Goal: Transaction & Acquisition: Book appointment/travel/reservation

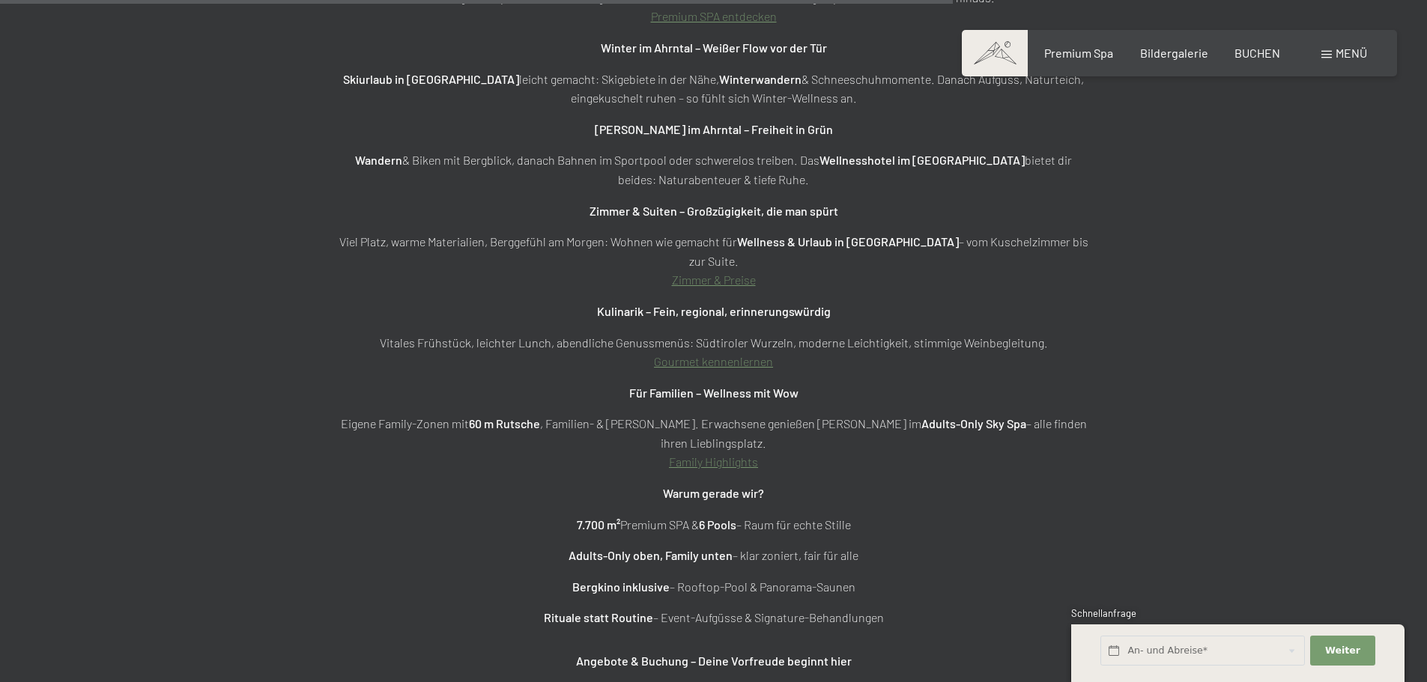
scroll to position [5768, 0]
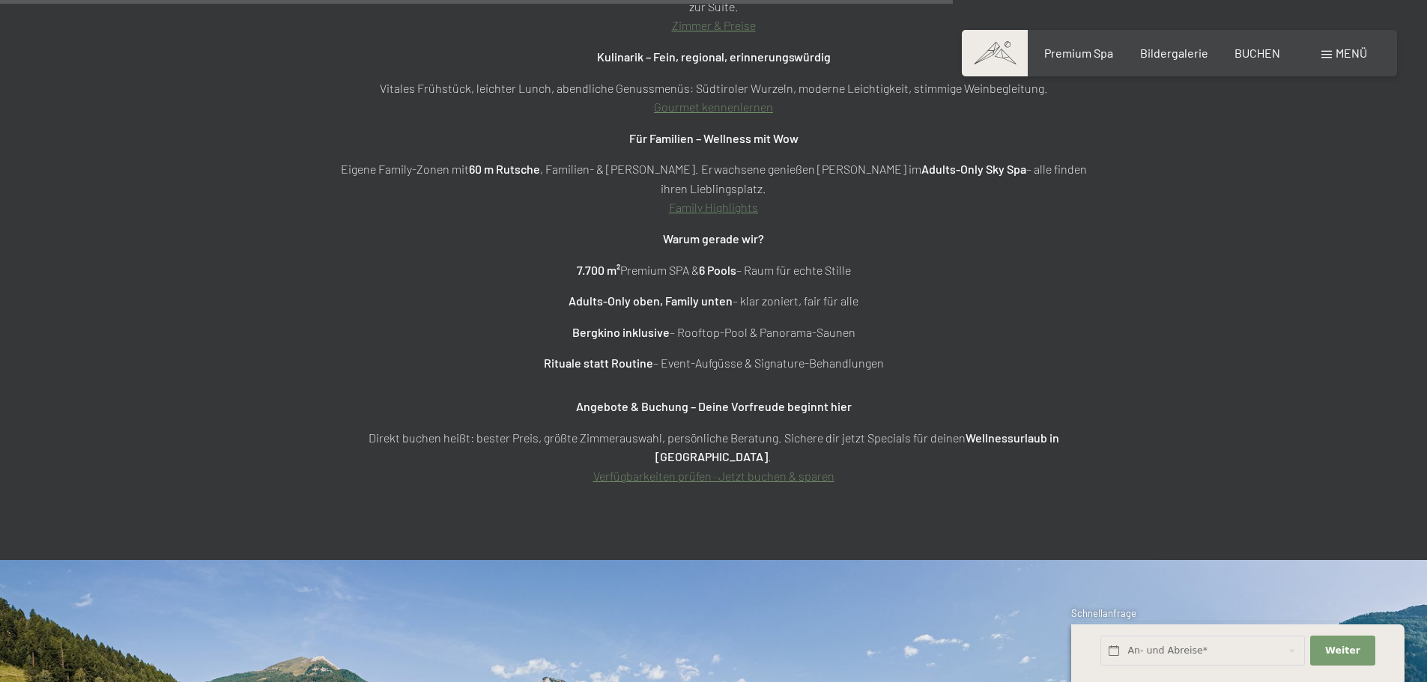
click at [1349, 55] on span "Menü" at bounding box center [1351, 53] width 31 height 14
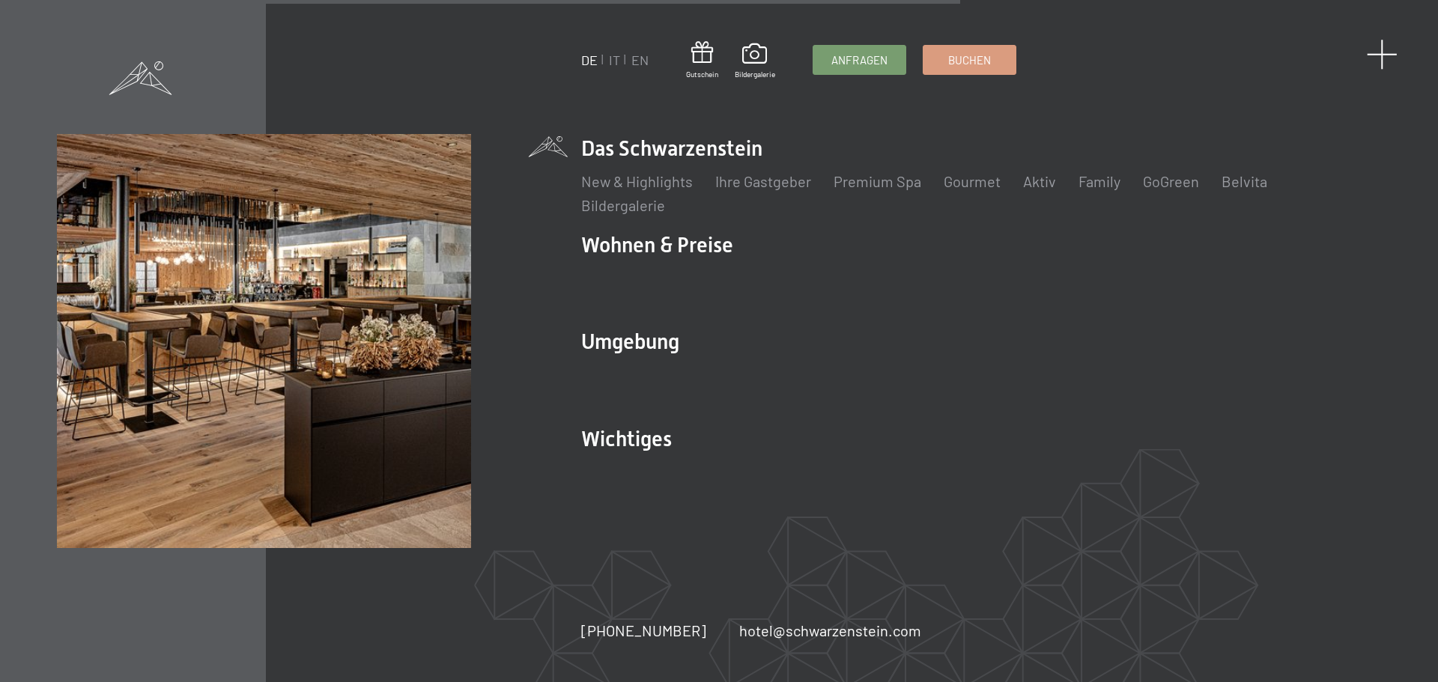
click at [1385, 50] on span at bounding box center [1382, 54] width 31 height 31
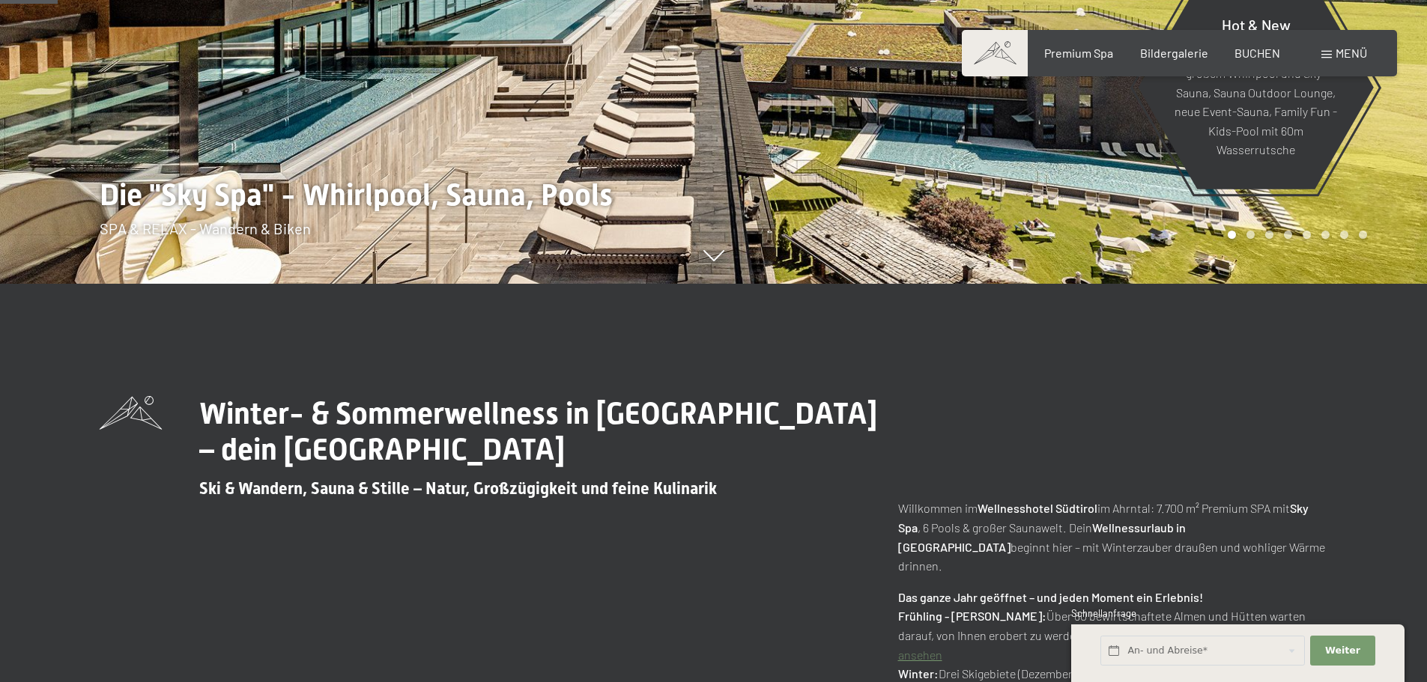
scroll to position [0, 0]
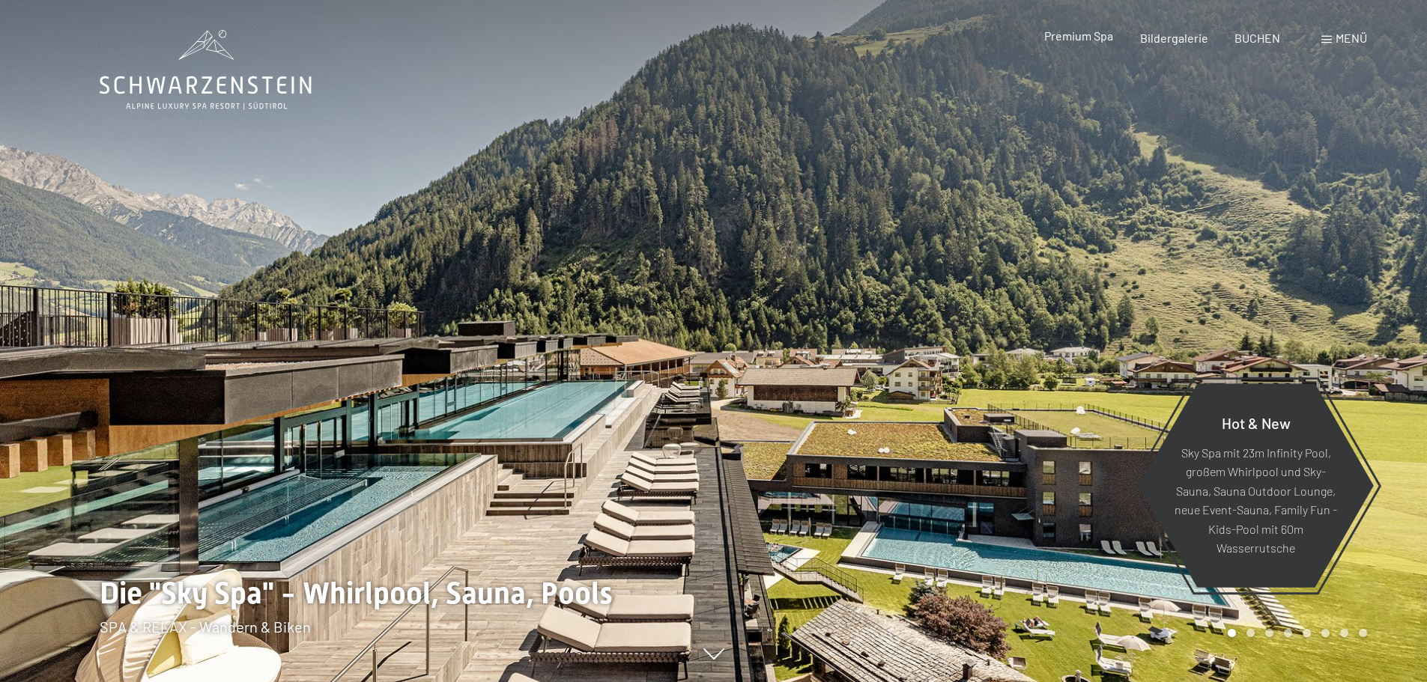
click at [1095, 35] on span "Premium Spa" at bounding box center [1078, 35] width 69 height 14
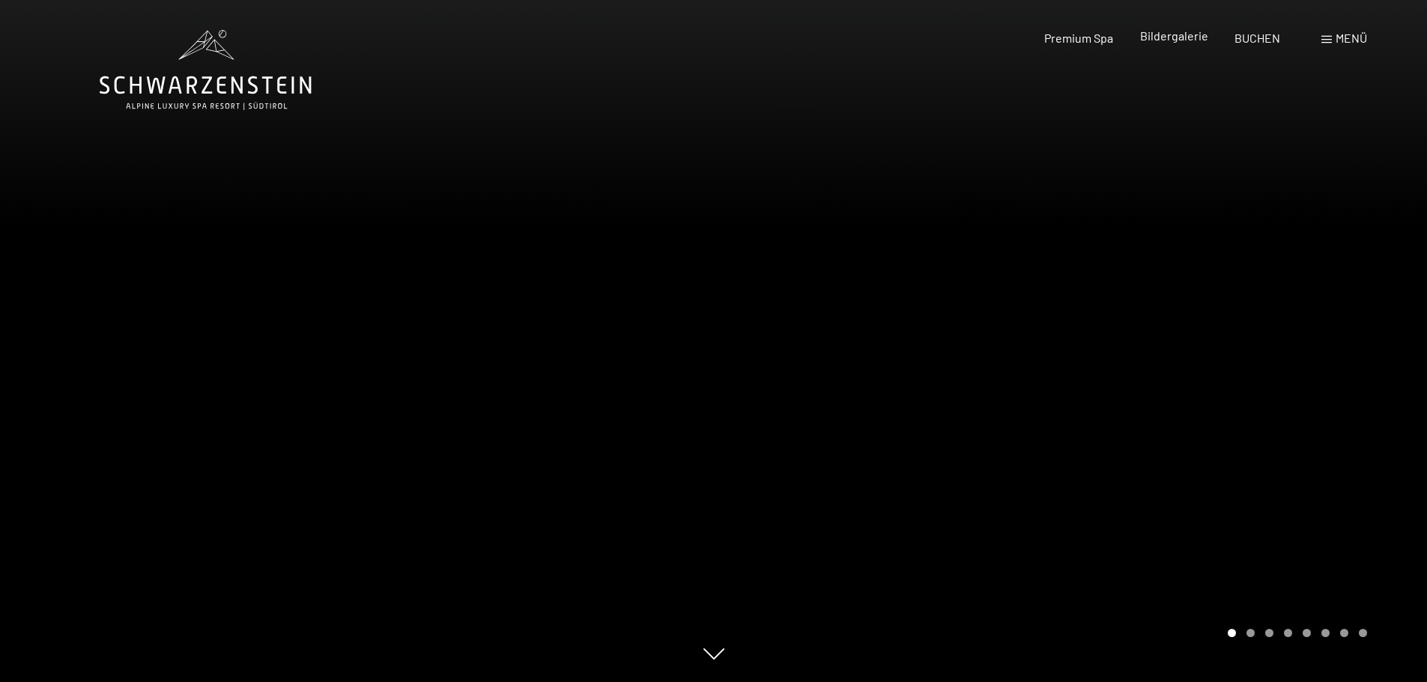
click at [1160, 34] on span "Bildergalerie" at bounding box center [1174, 35] width 68 height 14
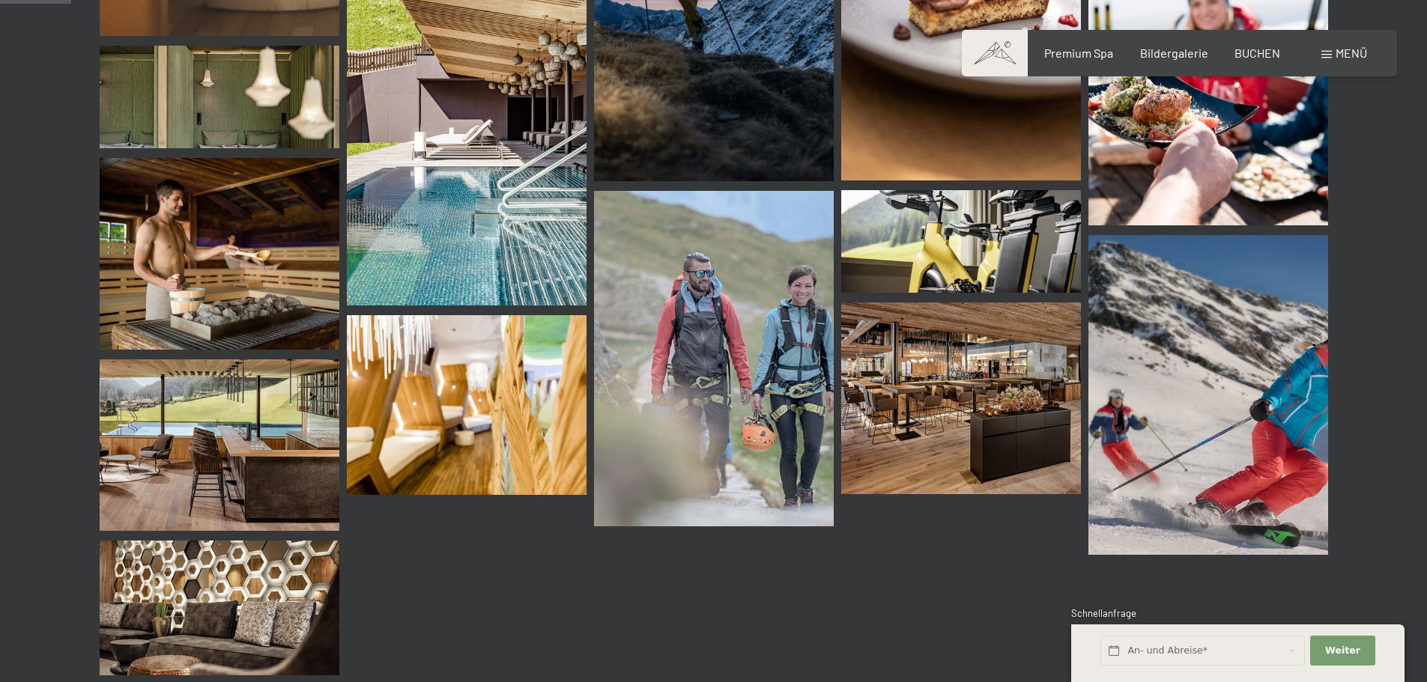
scroll to position [1498, 0]
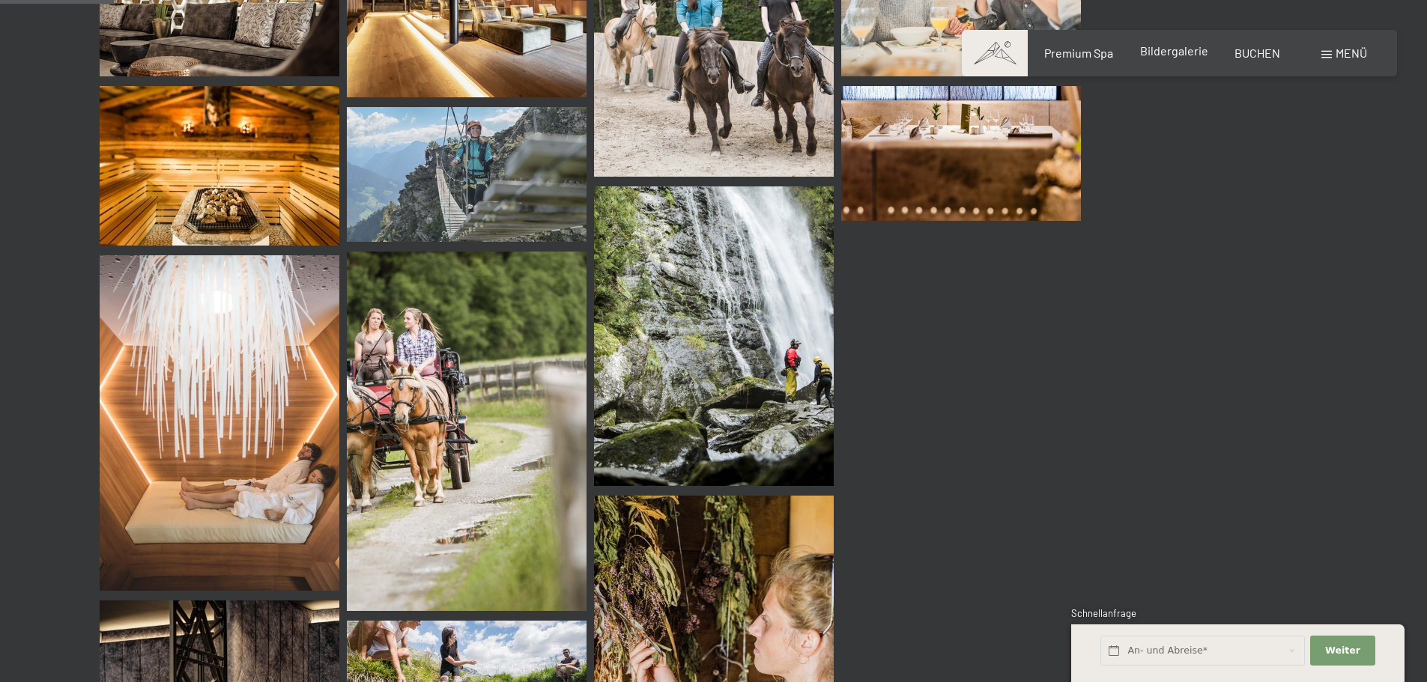
click at [1191, 55] on span "Bildergalerie" at bounding box center [1174, 50] width 68 height 14
click at [1259, 52] on span "BUCHEN" at bounding box center [1257, 50] width 46 height 14
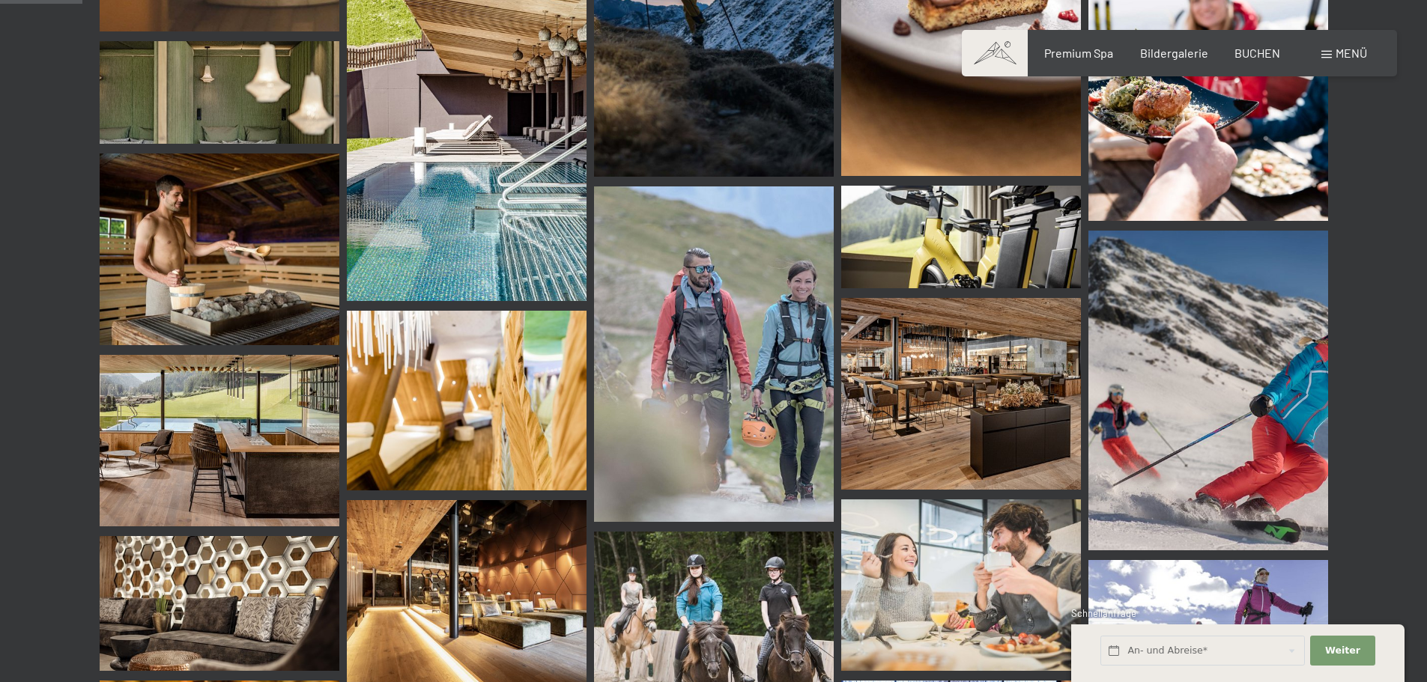
scroll to position [899, 0]
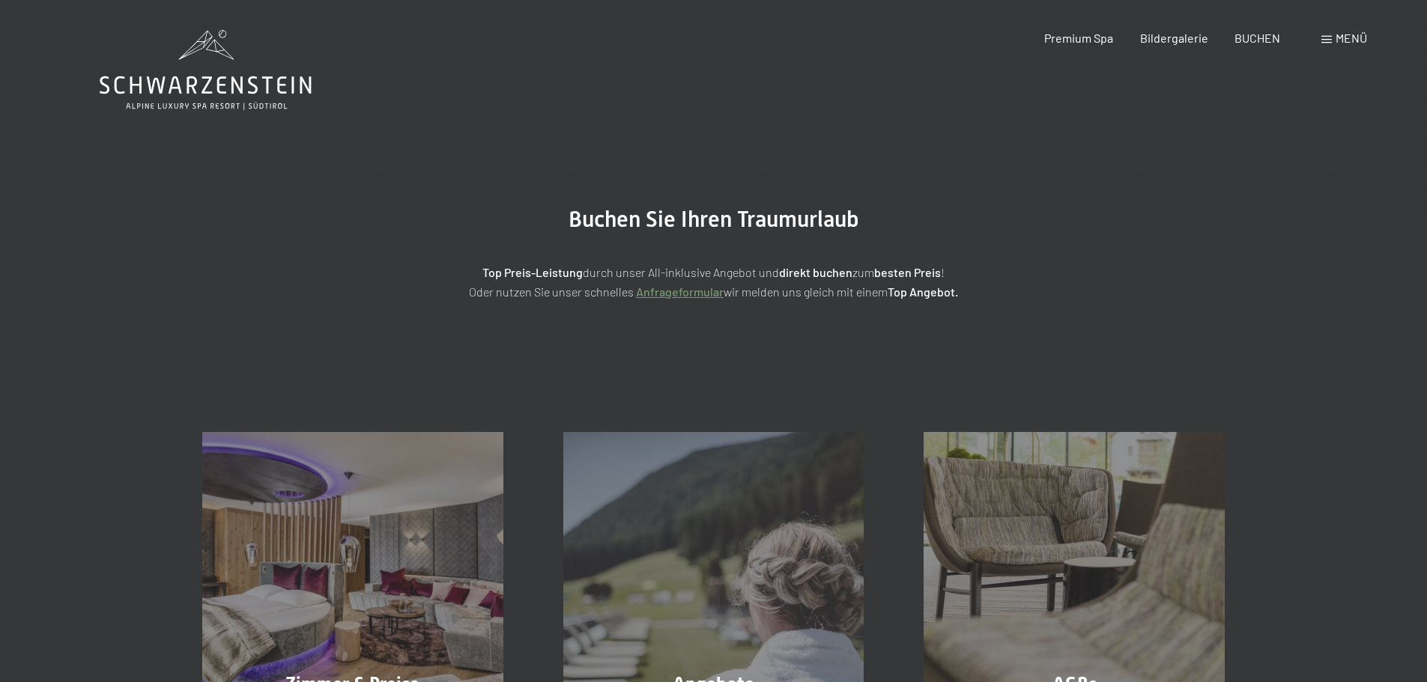
click at [1348, 36] on span "Menü" at bounding box center [1351, 38] width 31 height 14
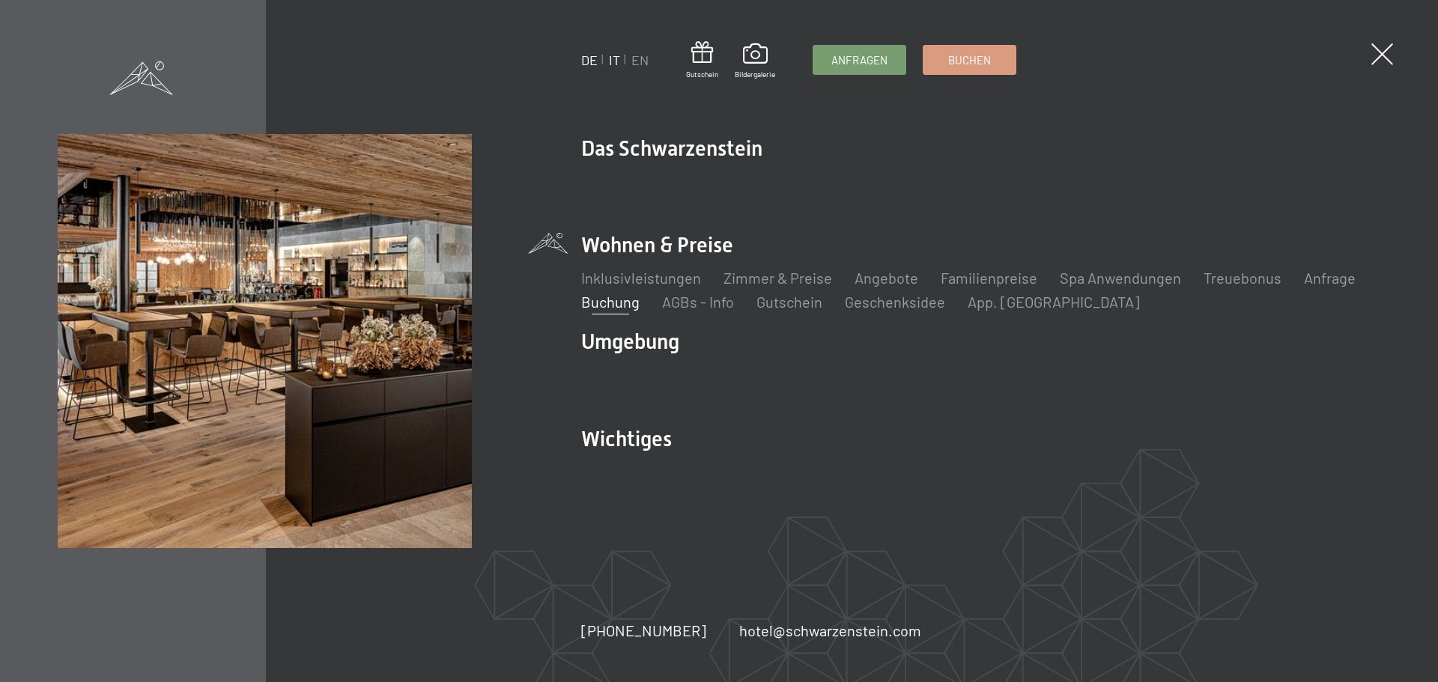
click at [614, 58] on link "IT" at bounding box center [614, 60] width 11 height 16
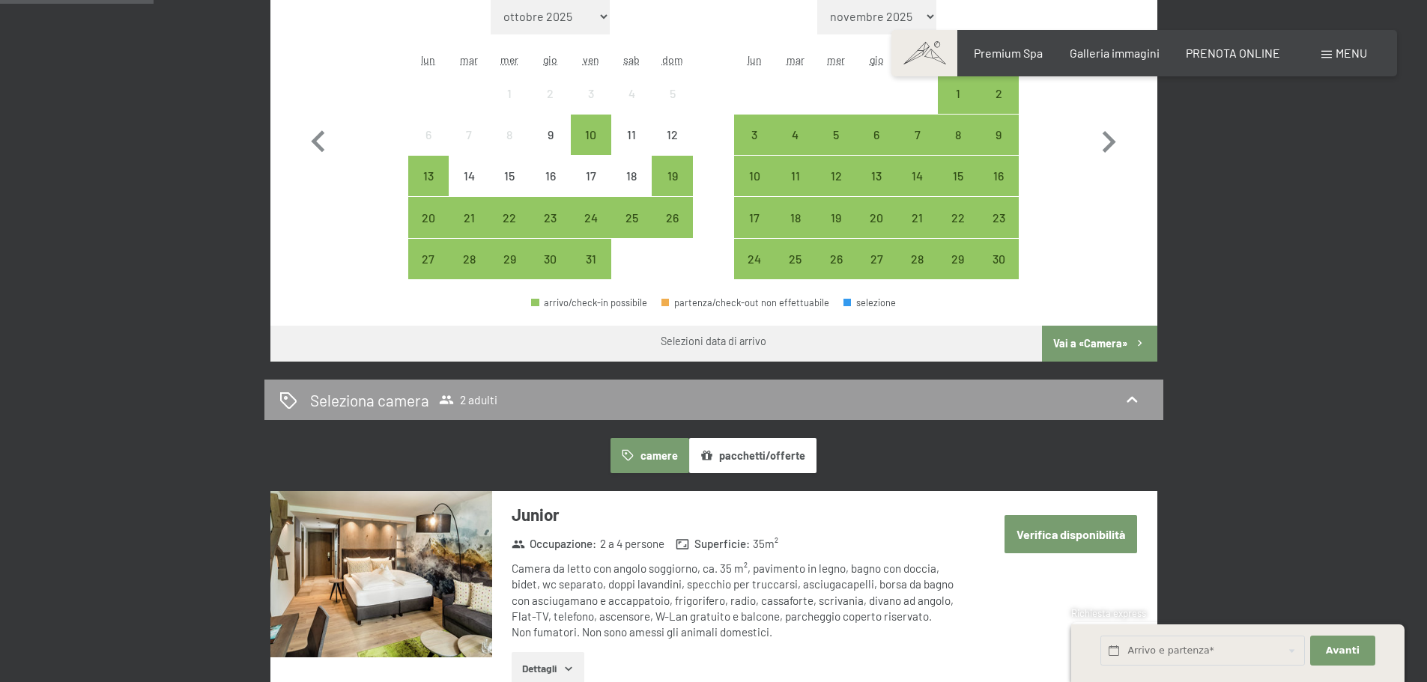
scroll to position [899, 0]
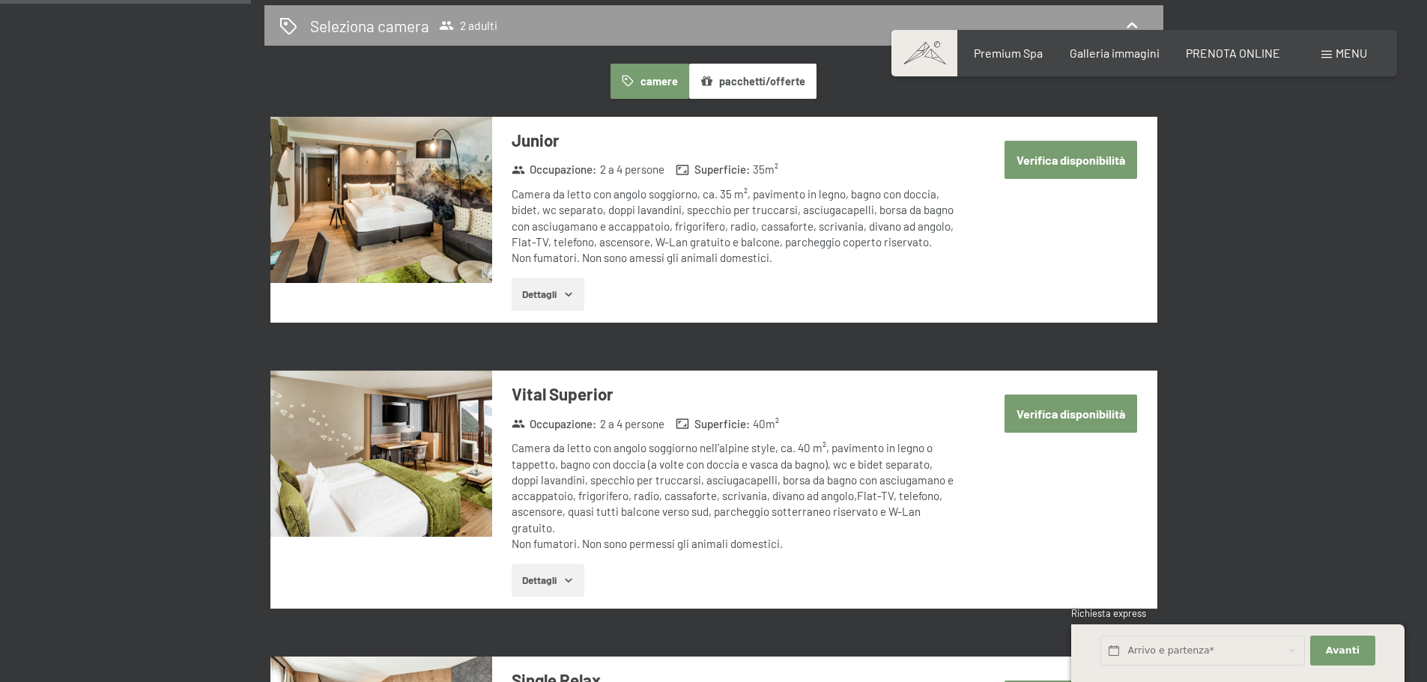
click at [1066, 161] on button "Verifica disponibilità" at bounding box center [1070, 160] width 133 height 38
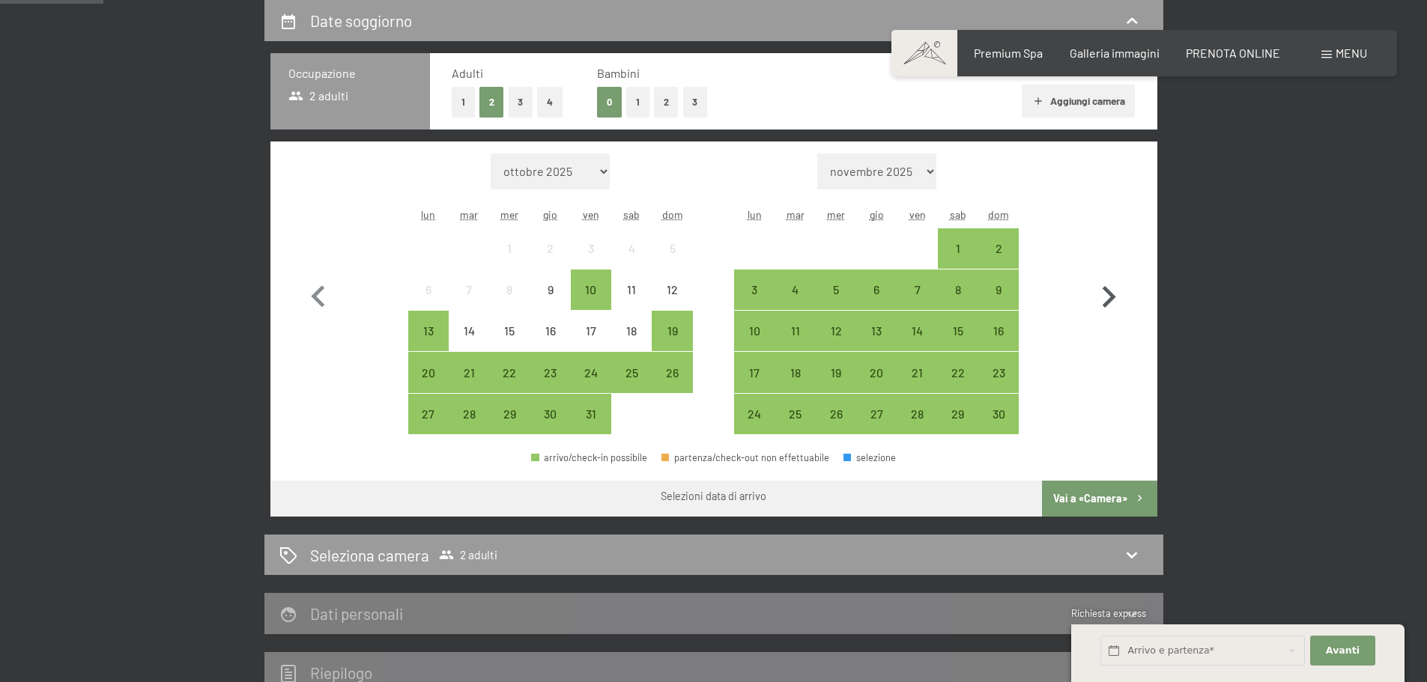
click at [1109, 296] on icon "button" at bounding box center [1108, 297] width 43 height 43
select select "2025-11-01"
select select "2025-12-01"
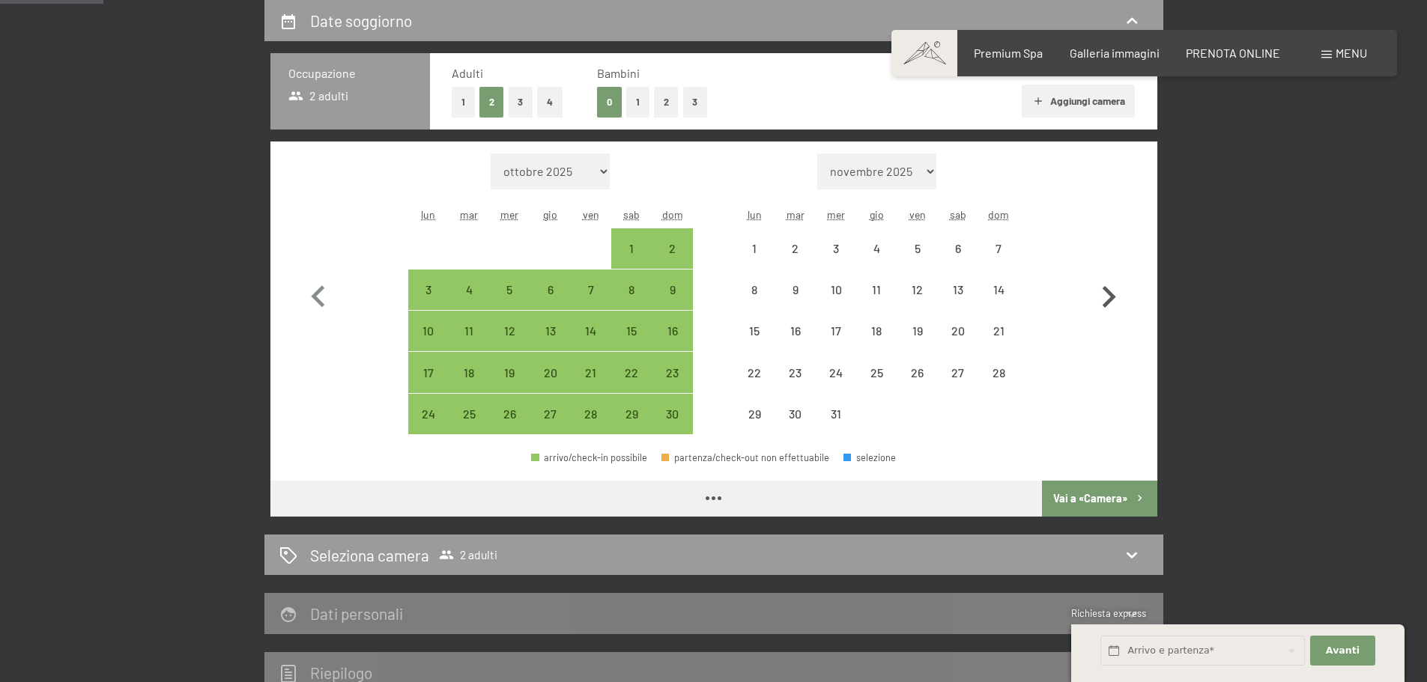
select select "2025-11-01"
select select "2025-12-01"
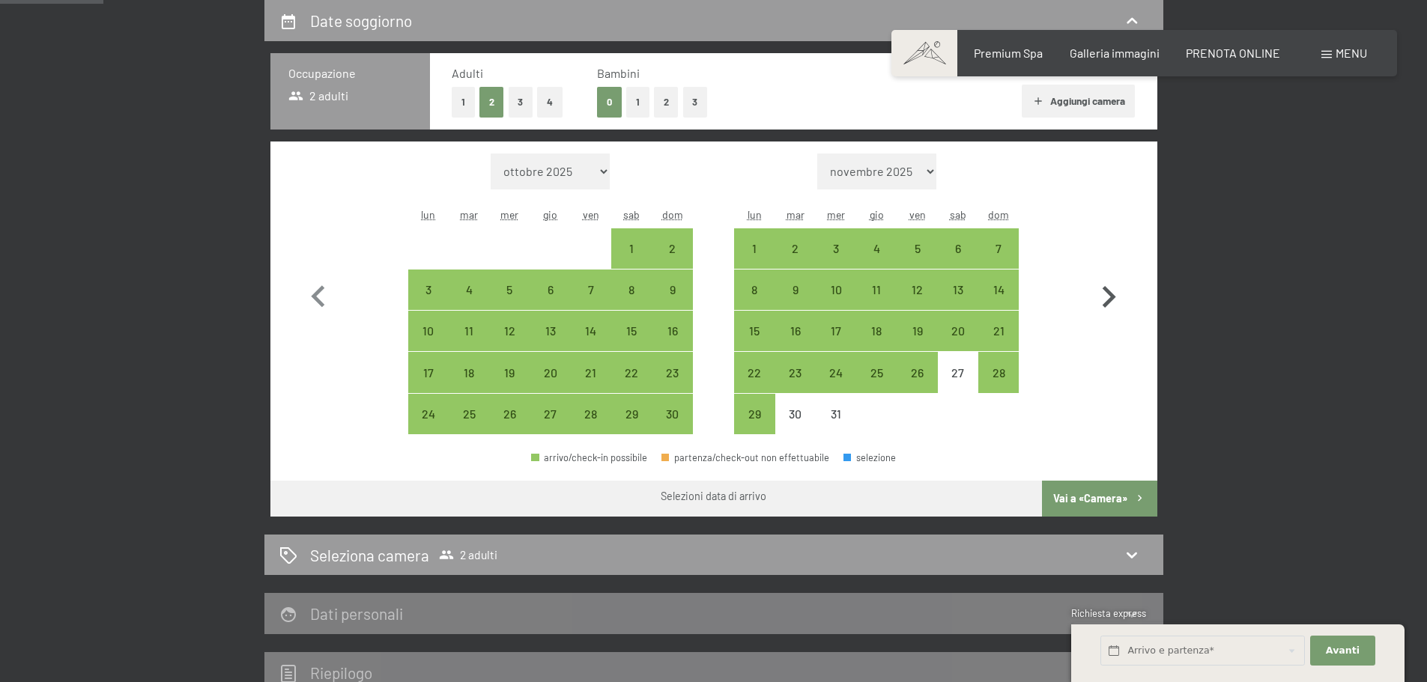
click at [1109, 296] on icon "button" at bounding box center [1108, 297] width 43 height 43
select select "2025-12-01"
select select "2026-01-01"
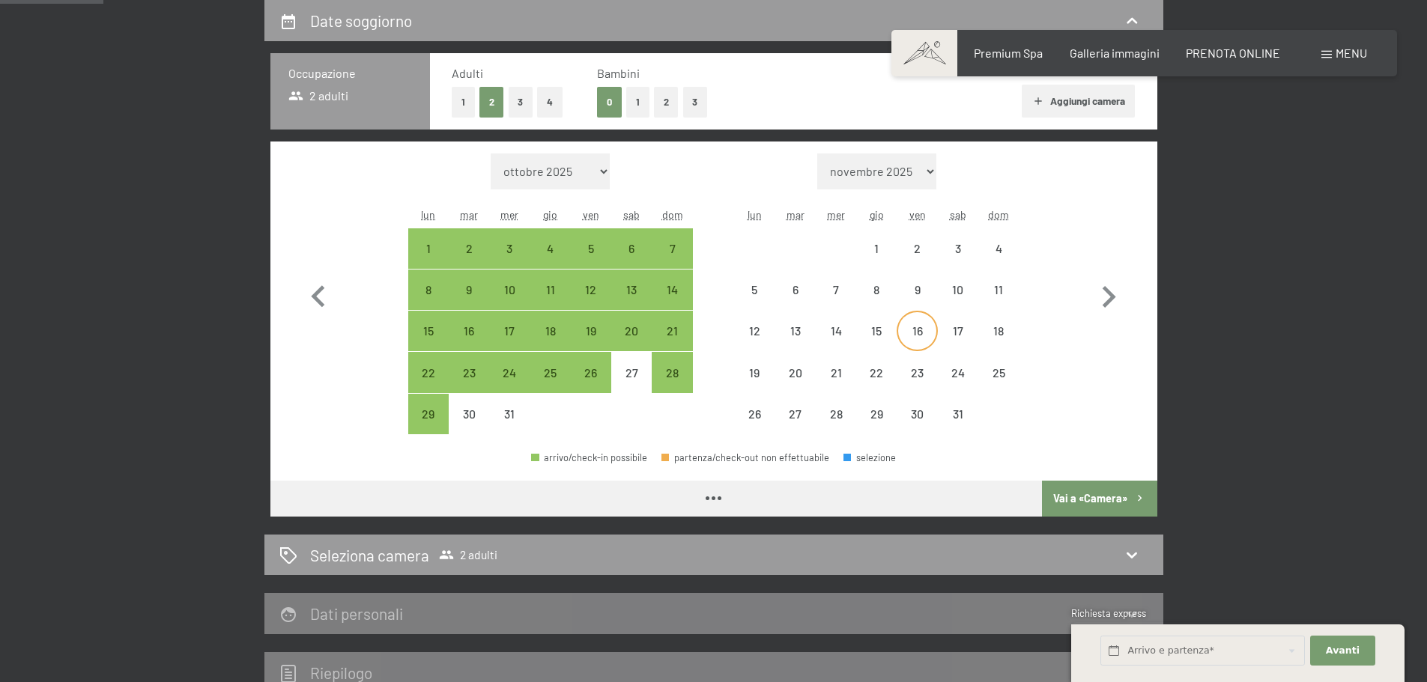
select select "2025-12-01"
select select "2026-01-01"
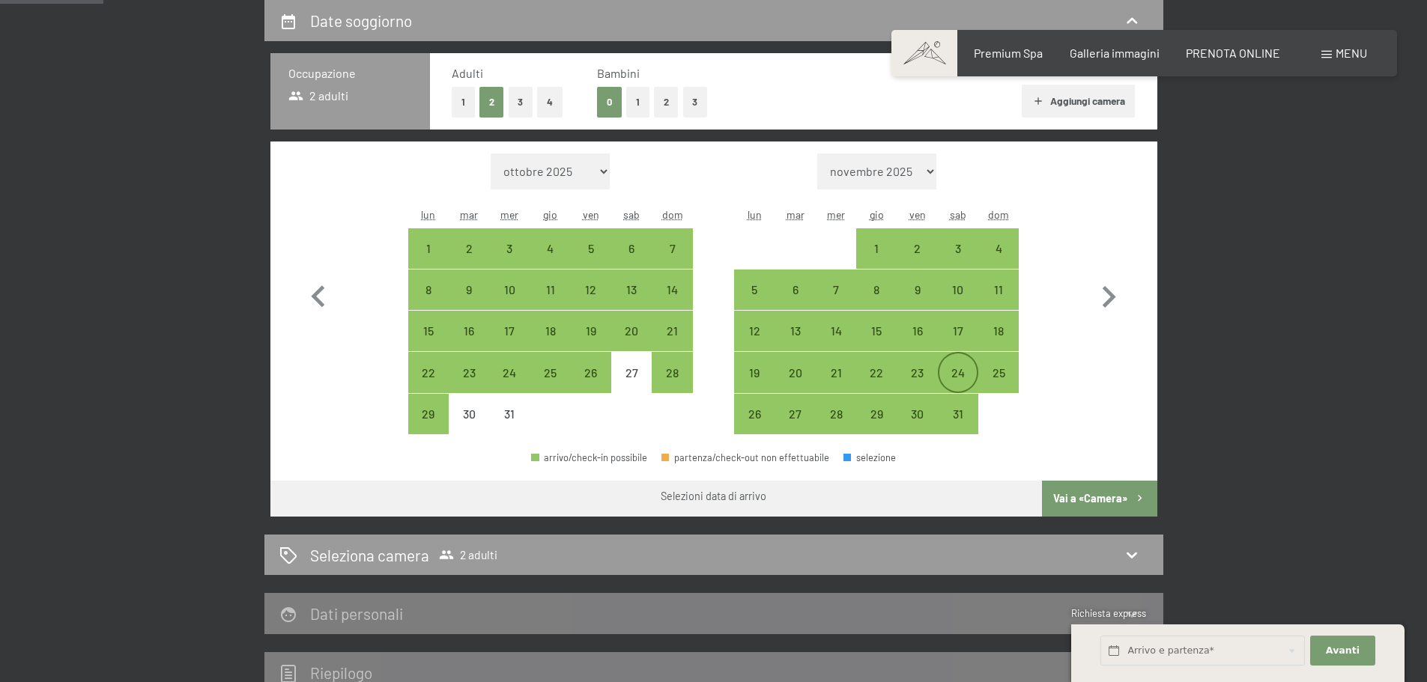
click at [959, 371] on div "24" at bounding box center [957, 385] width 37 height 37
select select "2025-12-01"
select select "2026-01-01"
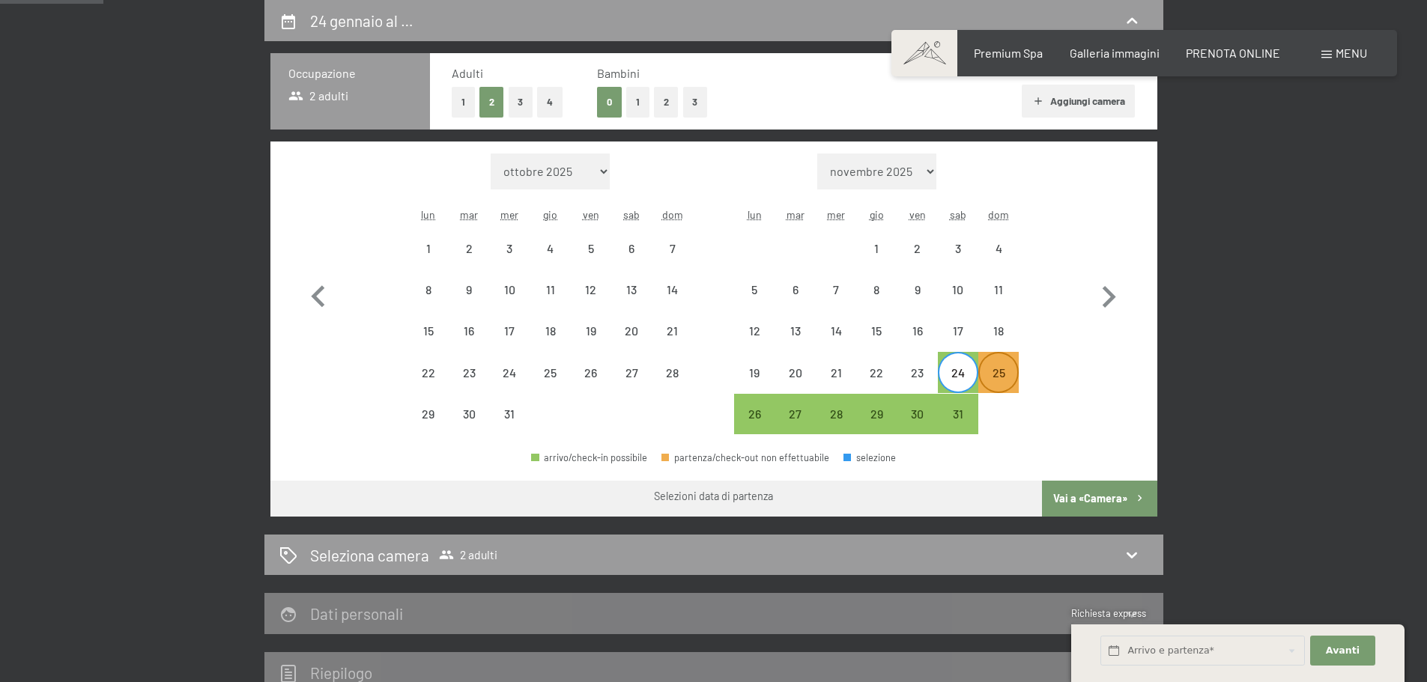
click at [1000, 372] on div "25" at bounding box center [998, 385] width 37 height 37
select select "2025-12-01"
select select "2026-01-01"
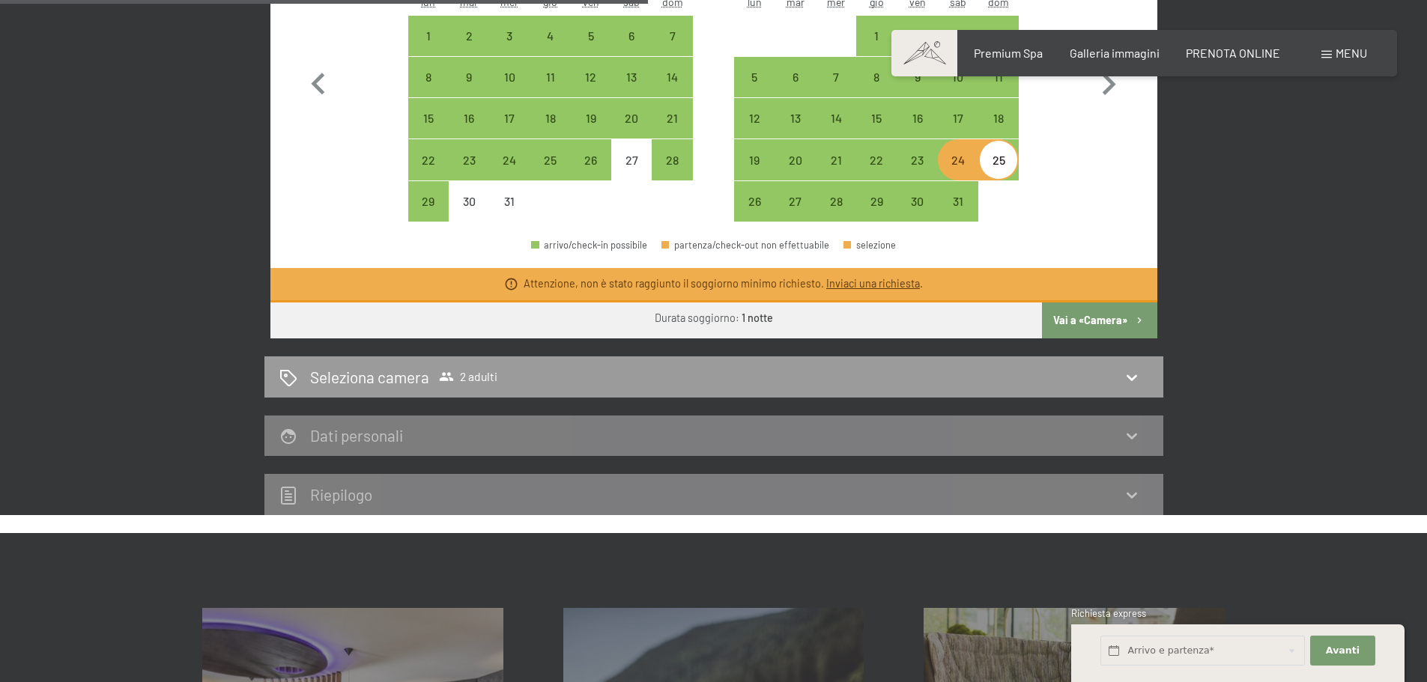
scroll to position [669, 0]
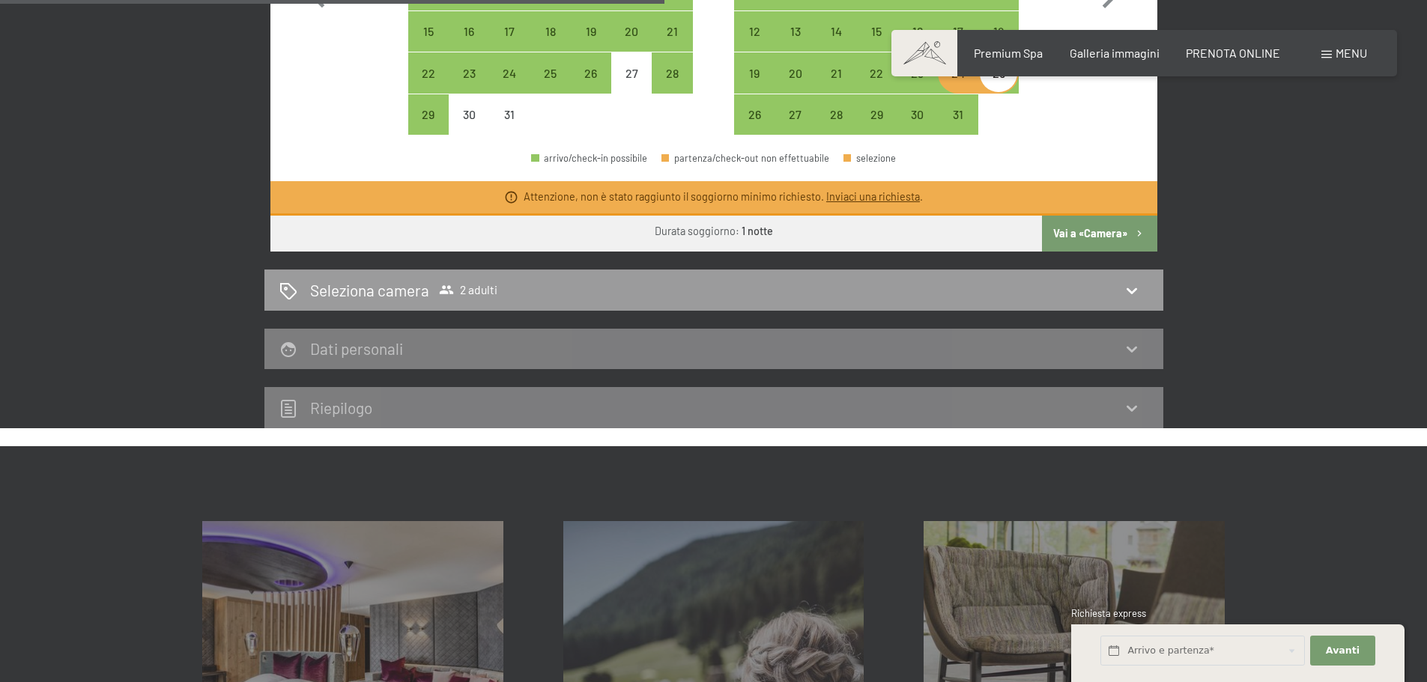
click at [1135, 353] on icon at bounding box center [1132, 349] width 18 height 18
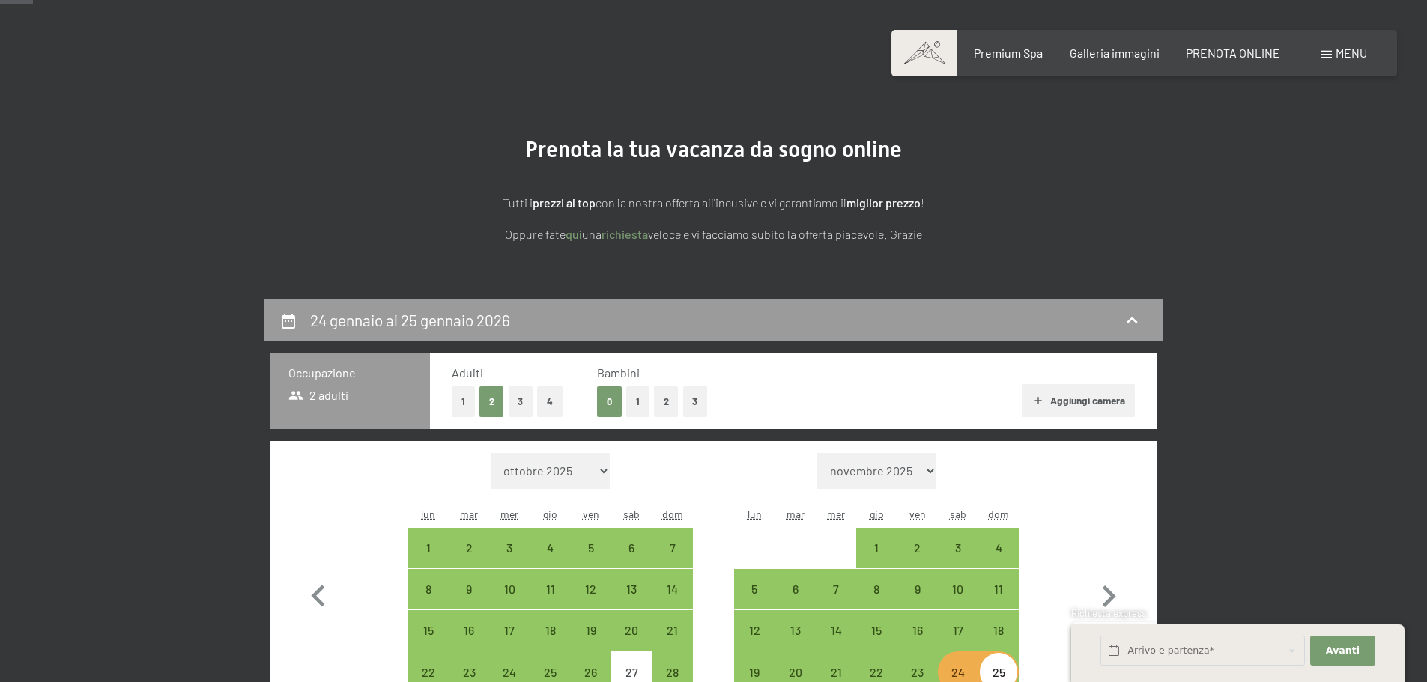
scroll to position [0, 0]
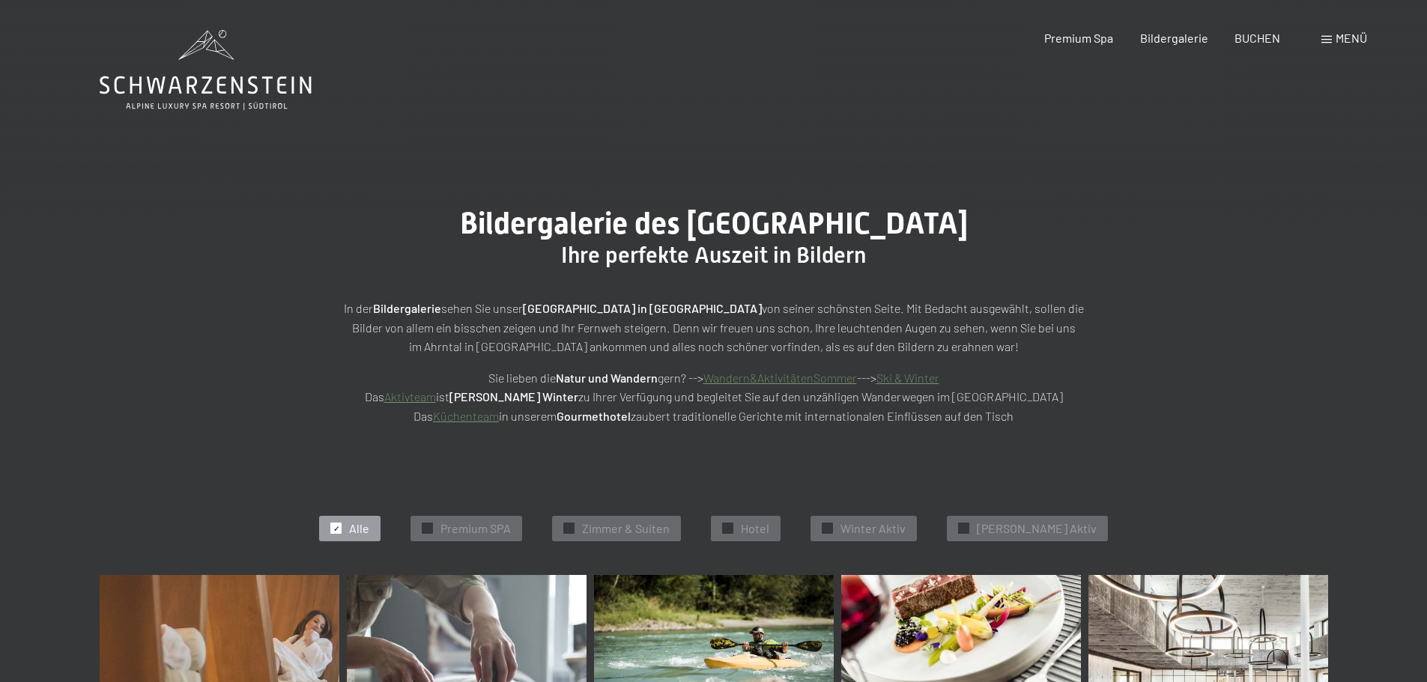
click at [1356, 33] on span "Menü" at bounding box center [1351, 38] width 31 height 14
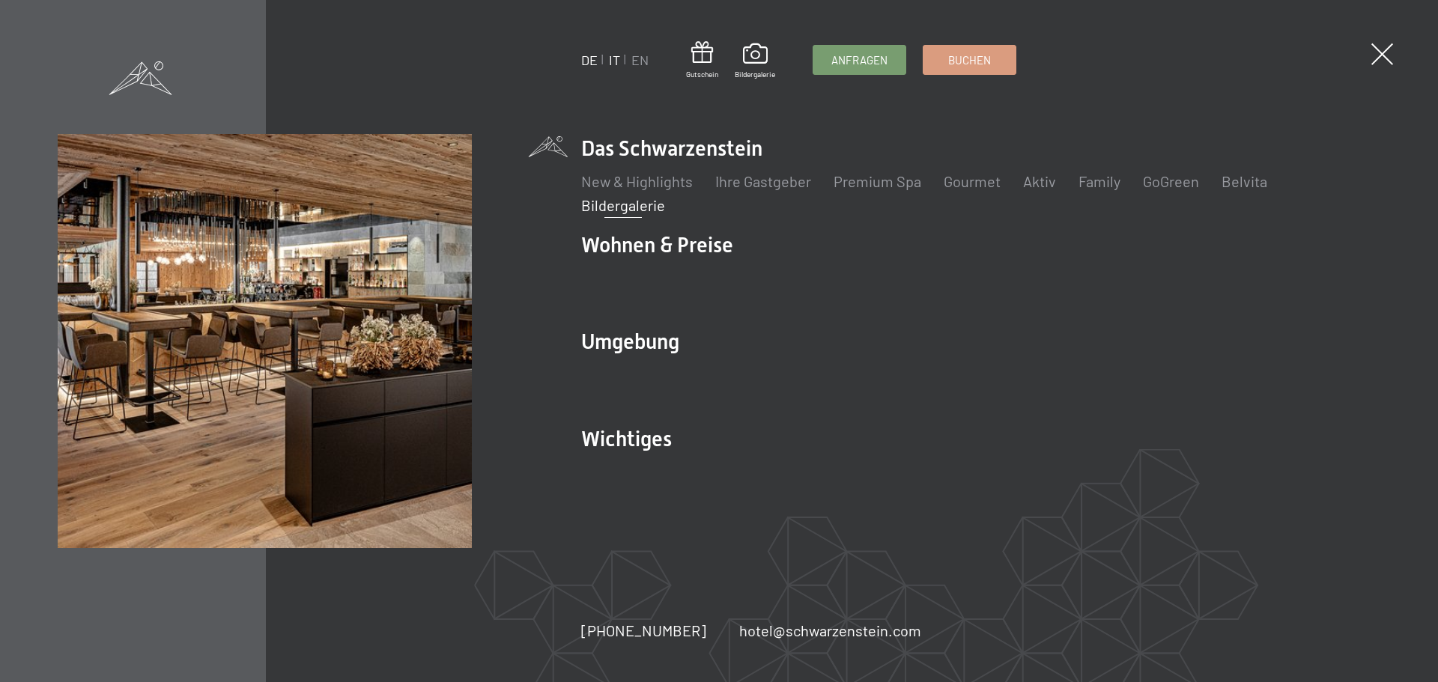
click at [617, 58] on link "IT" at bounding box center [614, 60] width 11 height 16
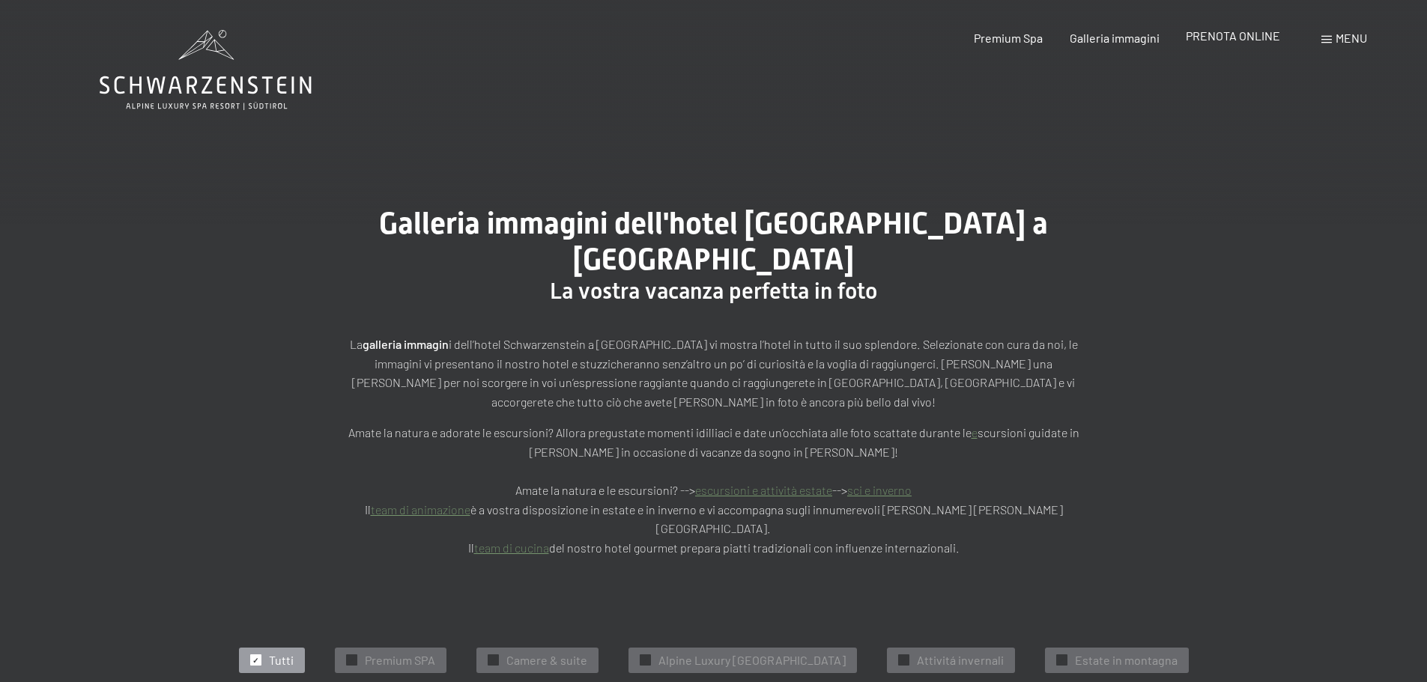
click at [1241, 34] on span "PRENOTA ONLINE" at bounding box center [1233, 35] width 94 height 14
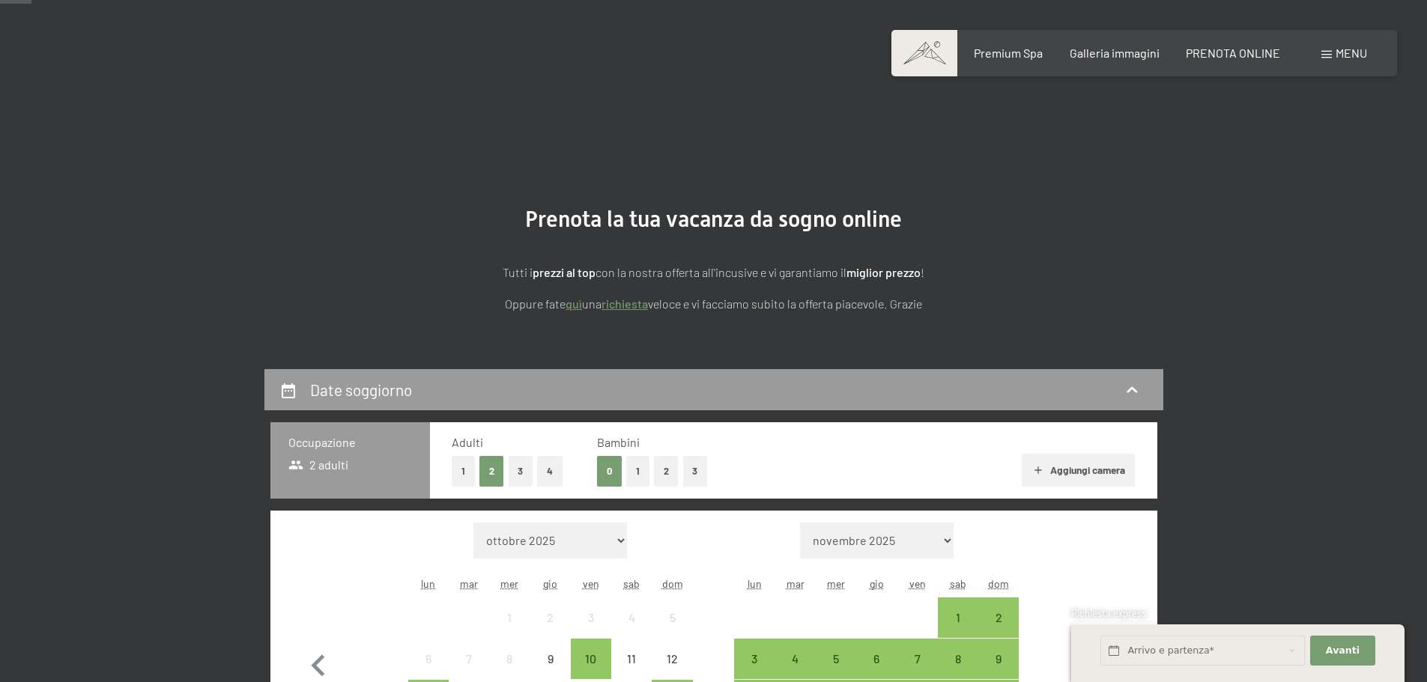
scroll to position [599, 0]
